Goal: Task Accomplishment & Management: Manage account settings

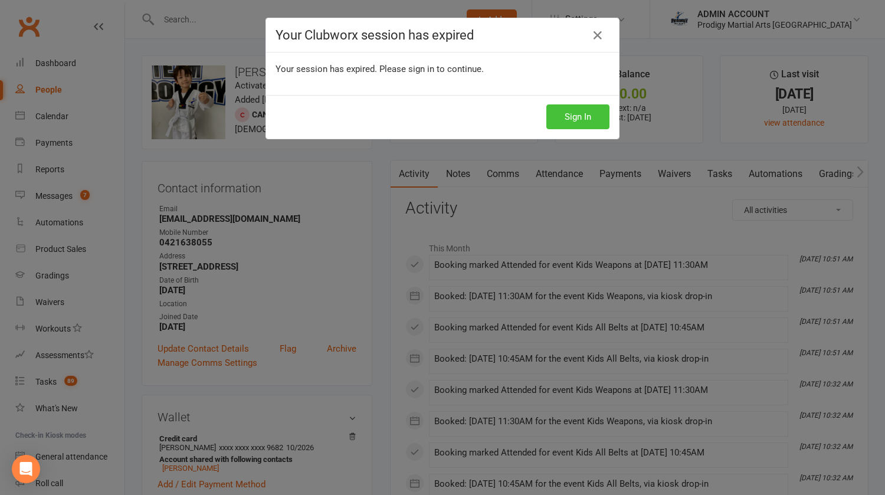
click at [571, 117] on button "Sign In" at bounding box center [577, 116] width 63 height 25
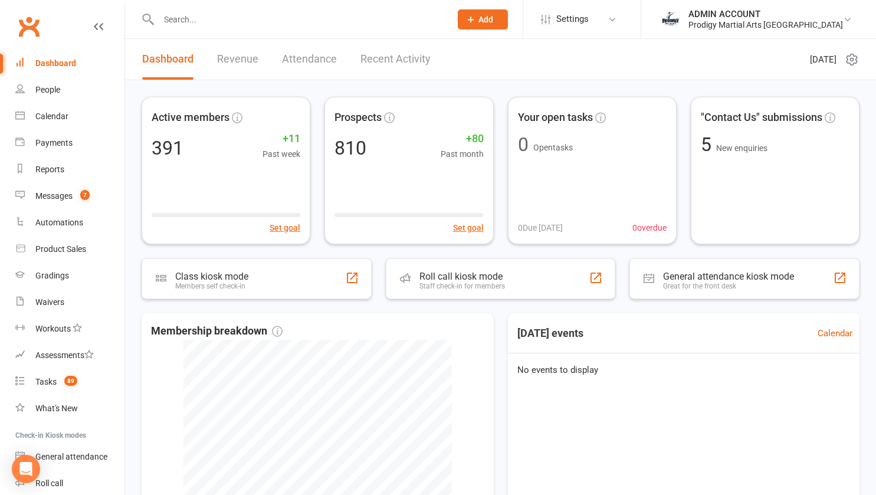
click at [175, 19] on input "text" at bounding box center [298, 19] width 287 height 17
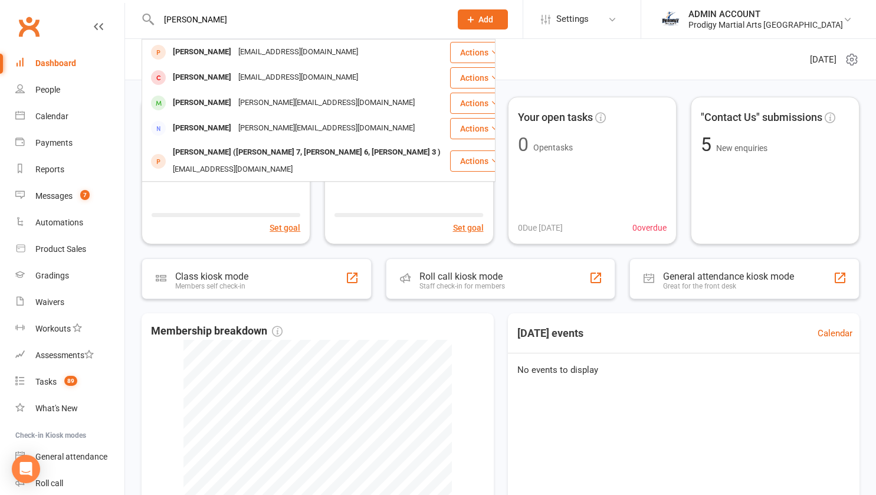
type input "[PERSON_NAME]"
click at [196, 74] on div "[PERSON_NAME]" at bounding box center [201, 77] width 65 height 17
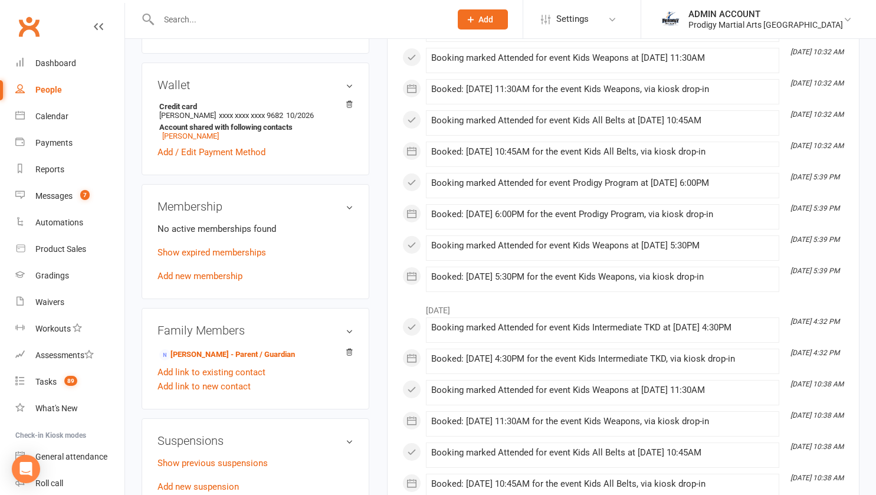
scroll to position [334, 0]
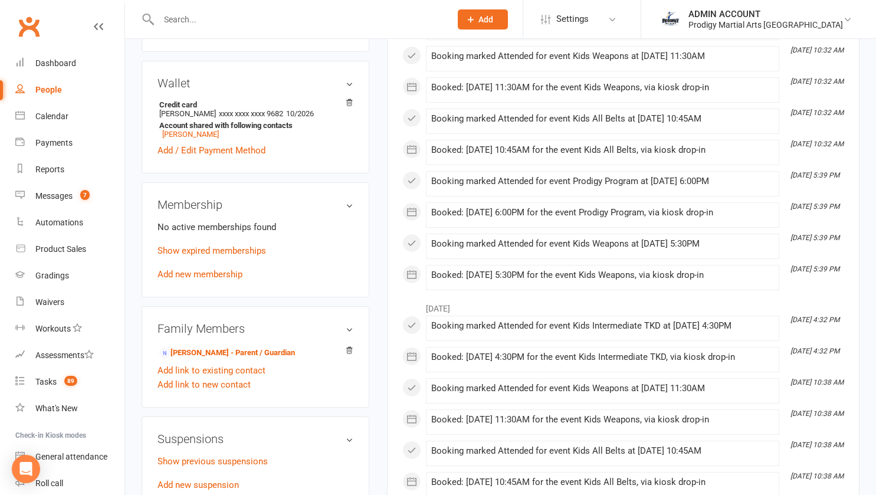
click at [196, 256] on link "Show expired memberships" at bounding box center [212, 250] width 109 height 11
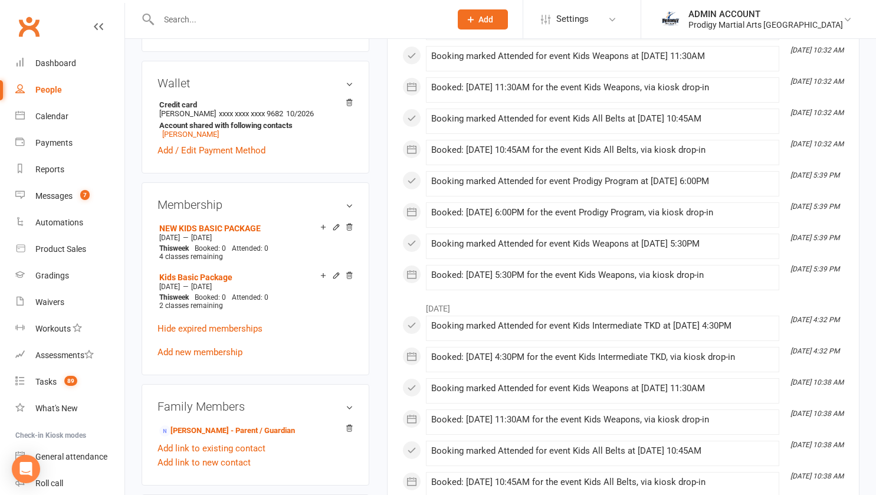
scroll to position [0, 0]
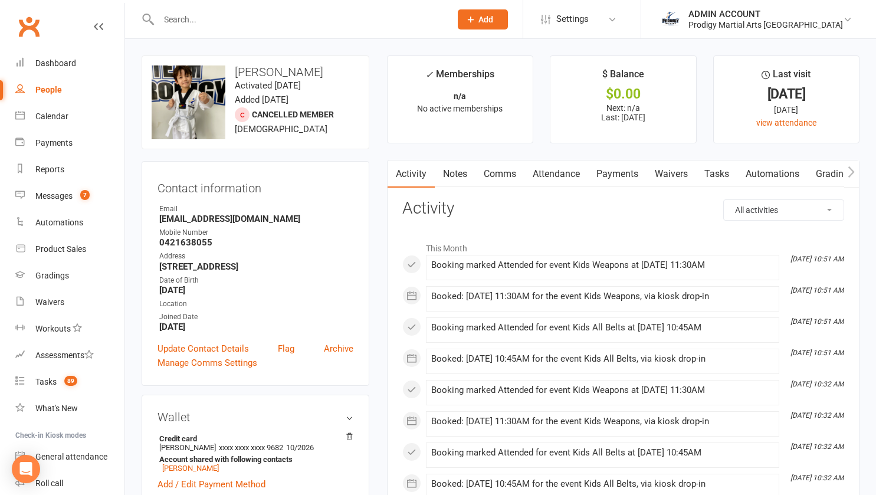
click at [453, 182] on link "Notes" at bounding box center [455, 173] width 41 height 27
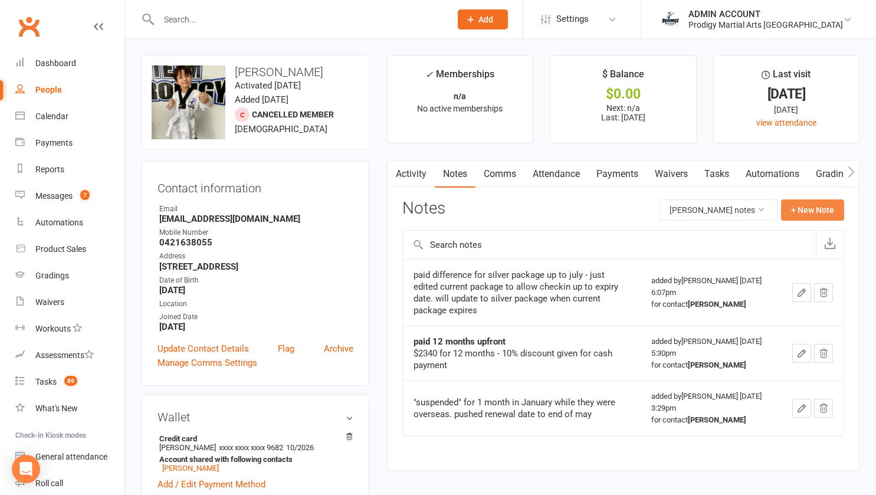
click at [827, 208] on button "+ New Note" at bounding box center [812, 209] width 63 height 21
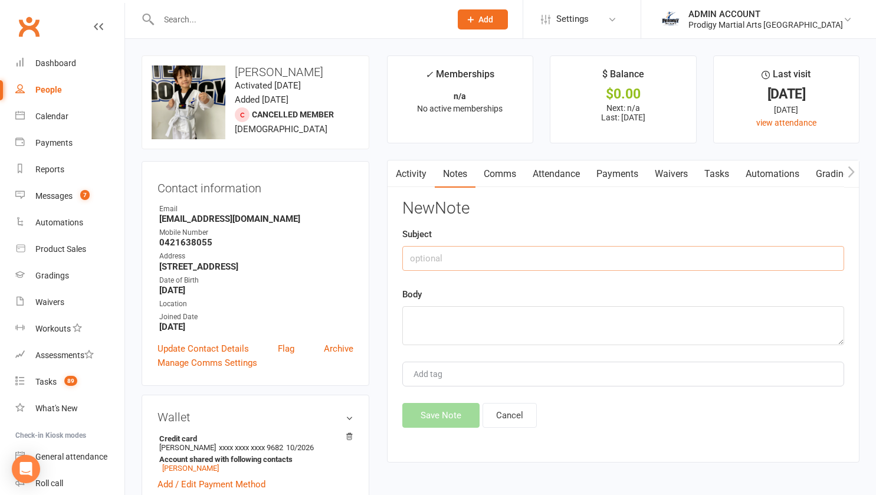
click at [470, 256] on input "text" at bounding box center [623, 258] width 442 height 25
type input "M"
click at [512, 415] on button "Cancel" at bounding box center [510, 415] width 54 height 25
